Goal: Task Accomplishment & Management: Use online tool/utility

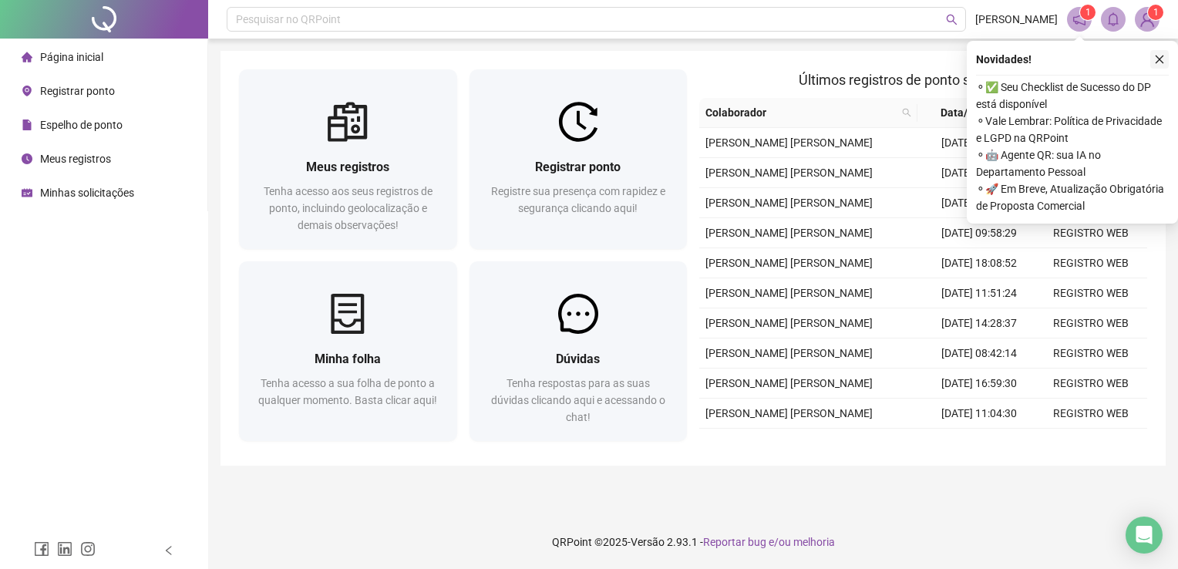
click at [1158, 64] on icon "close" at bounding box center [1159, 59] width 11 height 11
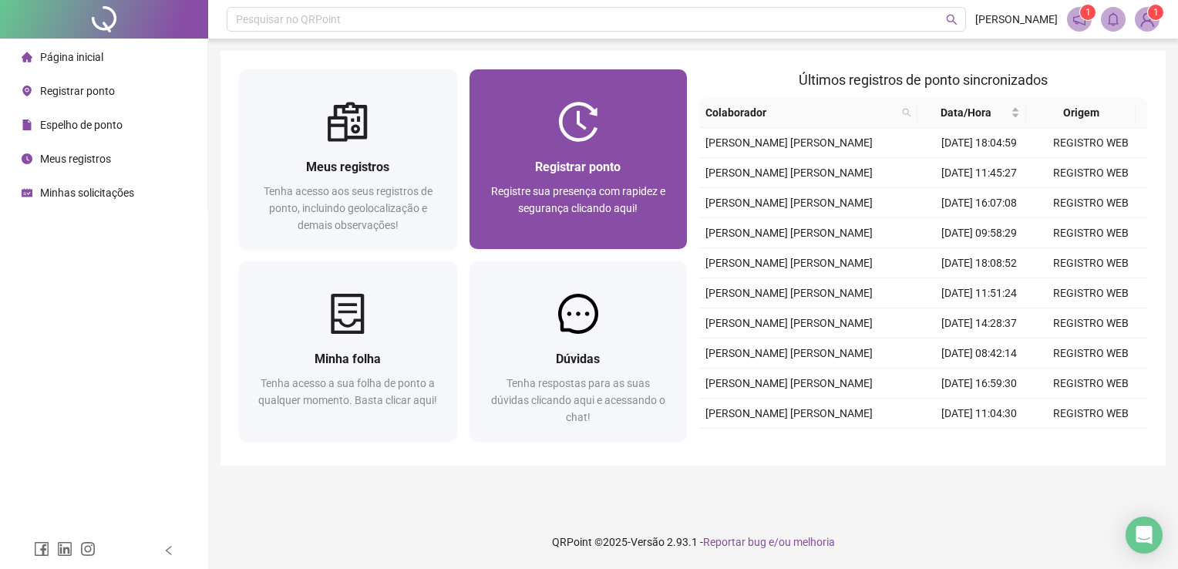
click at [662, 95] on div "Registrar ponto Registre sua presença com rapidez e segurança clicando aqui!" at bounding box center [579, 159] width 218 height 180
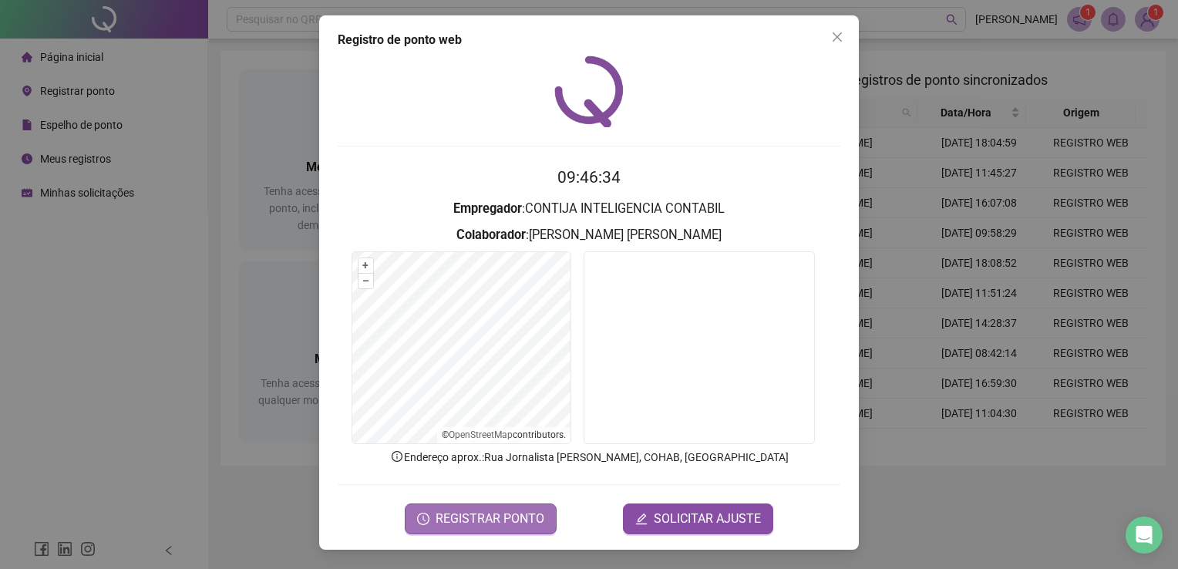
click at [544, 504] on button "REGISTRAR PONTO" at bounding box center [481, 519] width 152 height 31
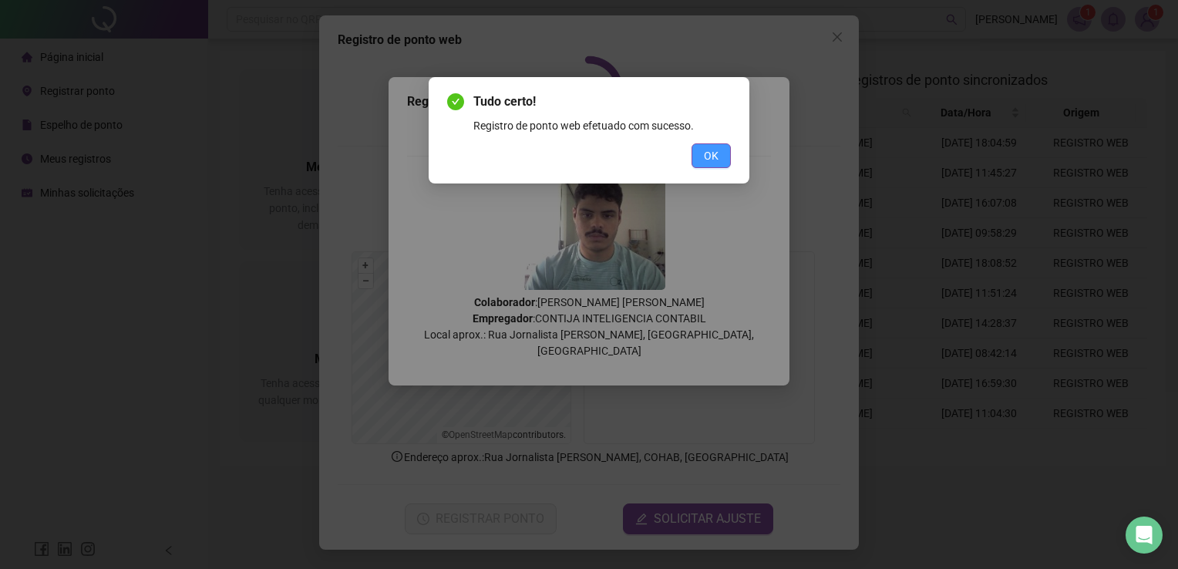
click at [716, 156] on span "OK" at bounding box center [711, 155] width 15 height 17
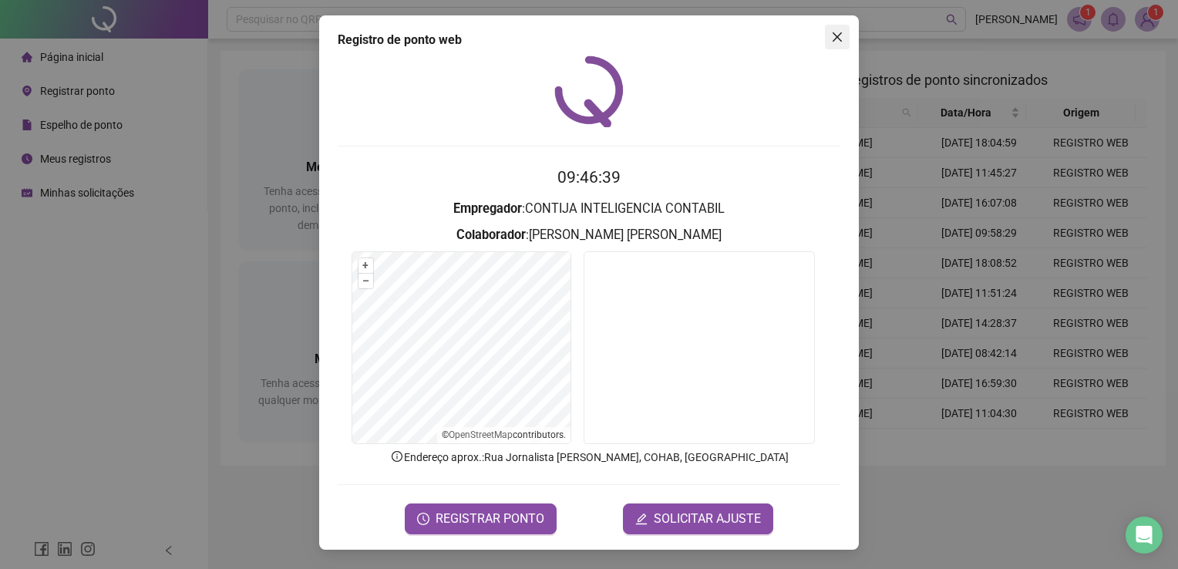
click at [835, 37] on icon "close" at bounding box center [837, 37] width 12 height 12
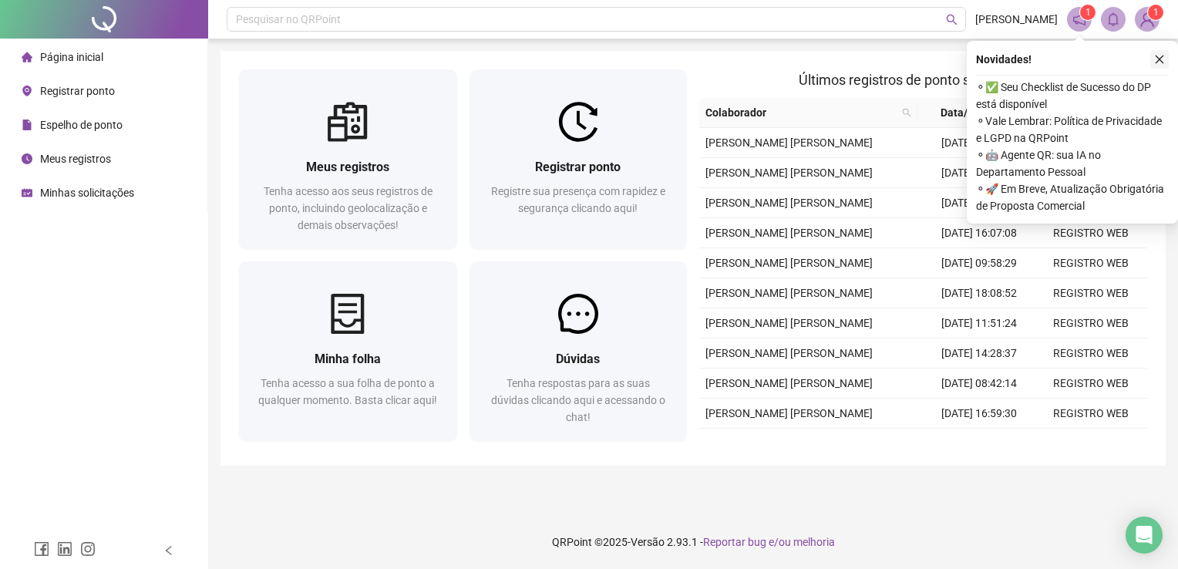
click at [1160, 63] on icon "close" at bounding box center [1159, 59] width 11 height 11
